Goal: Information Seeking & Learning: Check status

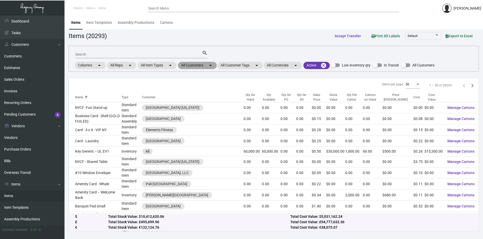
click at [207, 65] on mat-chip "All Customers arrow_drop_down" at bounding box center [197, 65] width 39 height 7
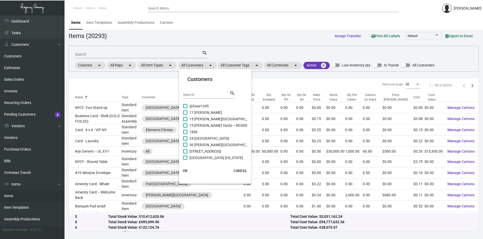
click at [215, 95] on input "Search" at bounding box center [206, 95] width 46 height 4
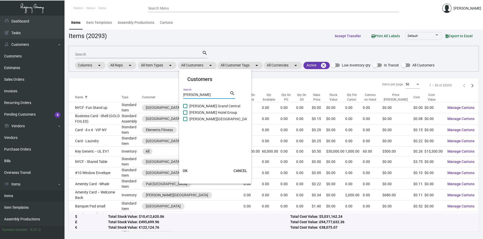
type input "[PERSON_NAME]"
click at [195, 105] on span "[PERSON_NAME] Grand Central" at bounding box center [215, 106] width 51 height 6
click at [185, 108] on input "[PERSON_NAME] Grand Central" at bounding box center [185, 108] width 0 height 0
checkbox input "true"
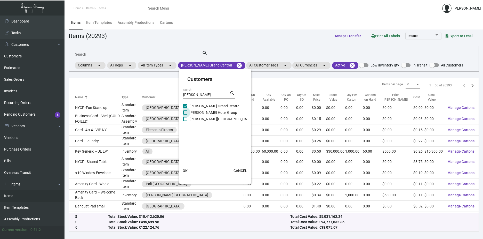
click at [190, 111] on span "[PERSON_NAME] Hotel Group" at bounding box center [214, 112] width 48 height 6
click at [185, 114] on input "[PERSON_NAME] Hotel Group" at bounding box center [185, 114] width 0 height 0
checkbox input "true"
click at [188, 118] on label "[PERSON_NAME][GEOGRAPHIC_DATA]" at bounding box center [217, 119] width 69 height 6
click at [185, 121] on input "[PERSON_NAME][GEOGRAPHIC_DATA]" at bounding box center [185, 121] width 0 height 0
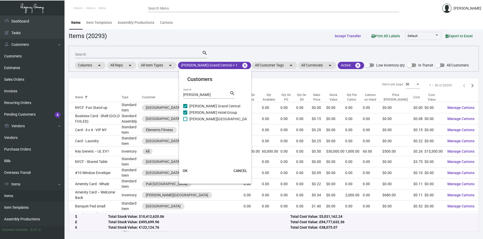
checkbox input "true"
click at [188, 168] on button "OK" at bounding box center [185, 170] width 17 height 9
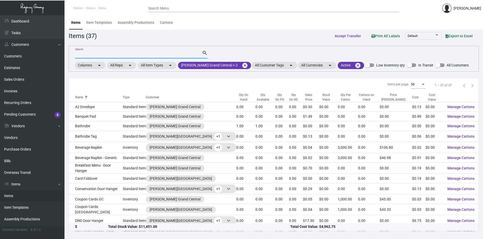
click at [132, 53] on input "Search" at bounding box center [138, 54] width 127 height 4
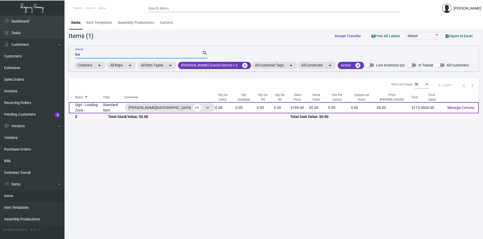
type input "loa"
click at [116, 108] on td "Standard Item" at bounding box center [113, 107] width 21 height 11
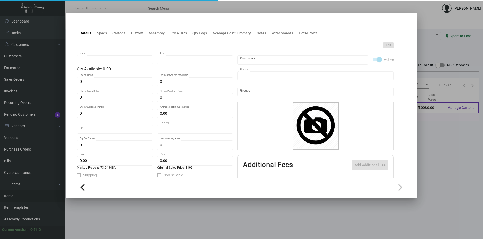
type input "Sign - Loading Zone"
type input "Standard Item"
type input "$ 0.00"
type input "Standard"
type input "$ 115.00"
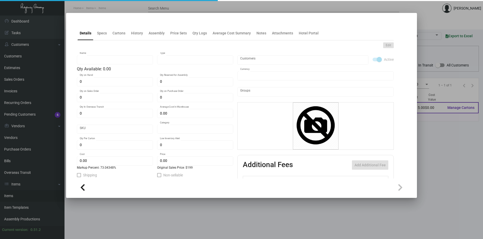
type input "$ 199.00"
checkbox input "true"
type input "United States Dollar $"
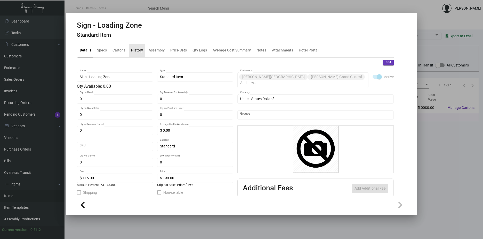
click at [137, 49] on div "History" at bounding box center [137, 50] width 12 height 5
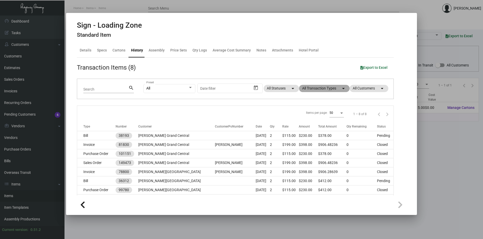
click at [335, 88] on mat-chip "All Transaction Types arrow_drop_down" at bounding box center [324, 88] width 51 height 7
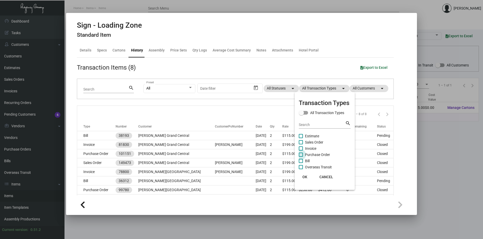
click at [303, 153] on span at bounding box center [301, 154] width 4 height 4
click at [301, 156] on input "Purchase Order" at bounding box center [301, 156] width 0 height 0
checkbox input "true"
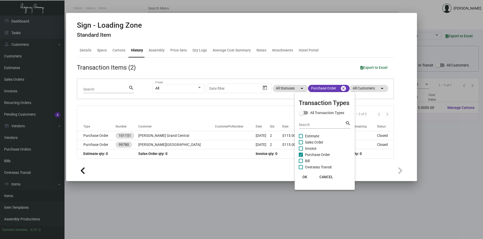
click at [305, 175] on span "OK" at bounding box center [305, 177] width 5 height 4
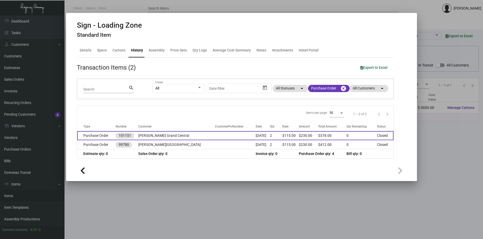
click at [169, 135] on td "[PERSON_NAME] Grand Central" at bounding box center [176, 135] width 77 height 9
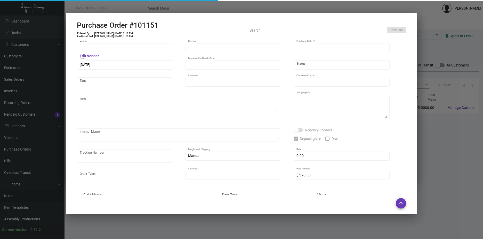
type input "[DOMAIN_NAME]"
type input "MISSING INFO MISSING INFO"
type input "101151"
type input "[DATE]"
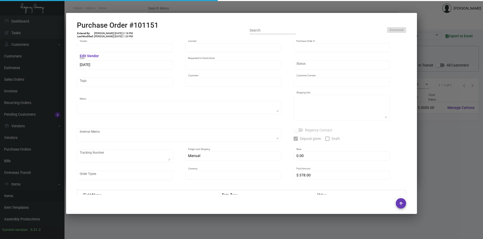
type input "[PERSON_NAME] Grand Central"
type input "[PERSON_NAME]"
type textarea "Repeat artwork from Previous PO 99780.BLIND ship."
type textarea "[PERSON_NAME] Grand Central [STREET_ADDRESS][US_STATE]"
checkbox input "true"
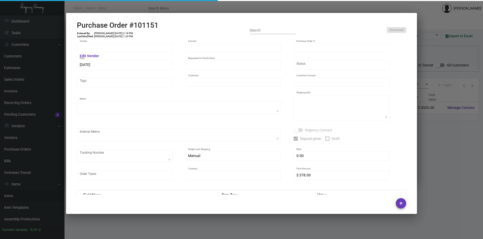
type input "$ 148.00"
type input "United States Dollar $"
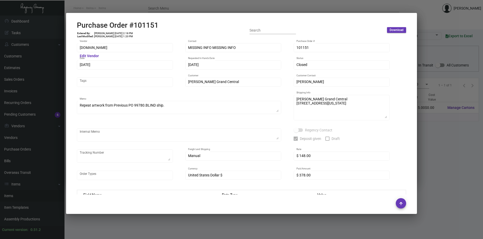
scroll to position [26, 0]
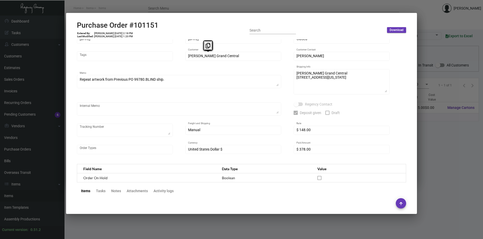
click at [168, 56] on div "[DOMAIN_NAME] Vendor Edit Vendor MISSING INFO MISSING INFO Contact 101151 Purch…" at bounding box center [242, 88] width 330 height 143
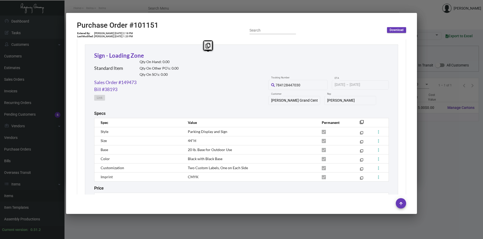
scroll to position [245, 0]
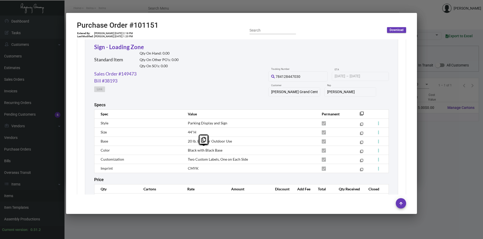
drag, startPoint x: 224, startPoint y: 152, endPoint x: 188, endPoint y: 153, distance: 36.7
click at [188, 153] on td "Black with Black Base" at bounding box center [250, 149] width 134 height 9
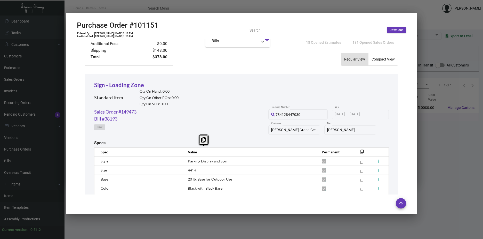
scroll to position [232, 0]
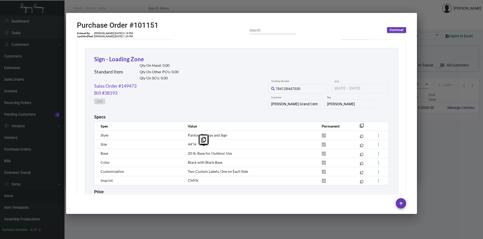
click at [255, 92] on div "Sales Order #149473 Bill #38193 Link 784128447030 Tracking Number [DATE] [DATE]…" at bounding box center [241, 98] width 295 height 32
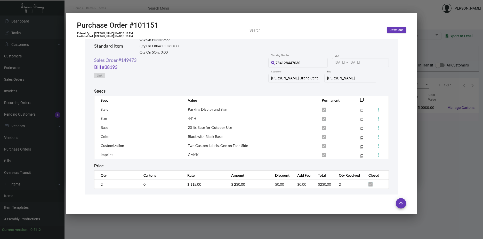
click at [115, 60] on link "Sales Order #149473" at bounding box center [115, 60] width 42 height 7
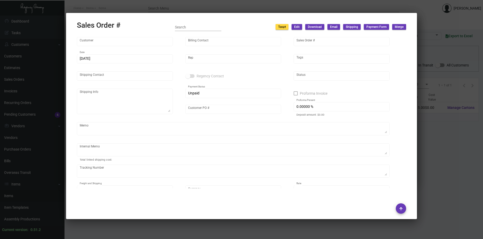
type input "[PERSON_NAME] Grand Central"
type input "Accounts Payable"
type input "149473"
type input "[DATE]"
type input "[PERSON_NAME]"
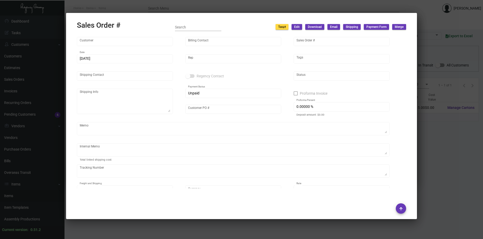
type input "[PERSON_NAME]"
type textarea "[PERSON_NAME] Grand Central [STREET_ADDRESS][US_STATE]"
type input "[PERSON_NAME]"
type input "United States Dollar $"
type input "$ 434.59"
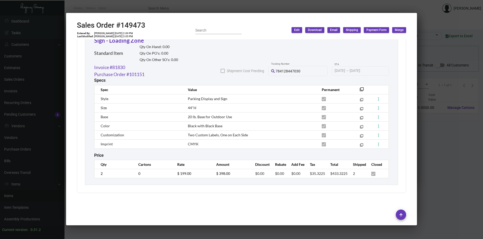
scroll to position [295, 0]
click at [440, 154] on div at bounding box center [241, 119] width 483 height 239
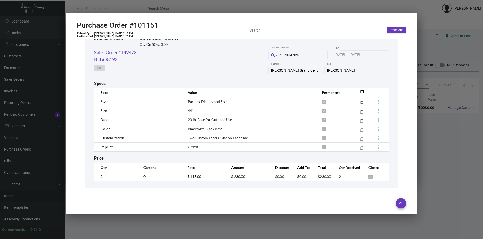
scroll to position [270, 0]
